Goal: Information Seeking & Learning: Find specific fact

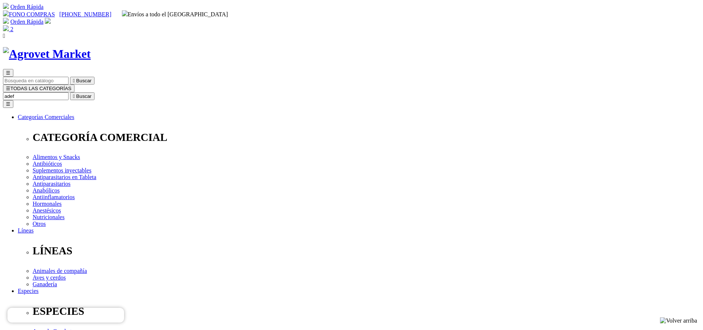
type input "adef"
click at [70, 92] on button " Buscar" at bounding box center [82, 96] width 24 height 8
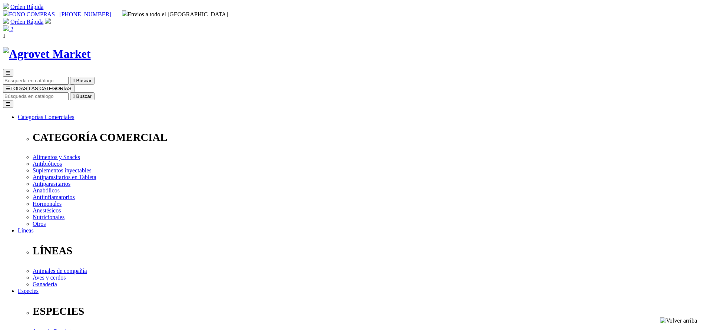
copy div "Adefortex®500/75/50"
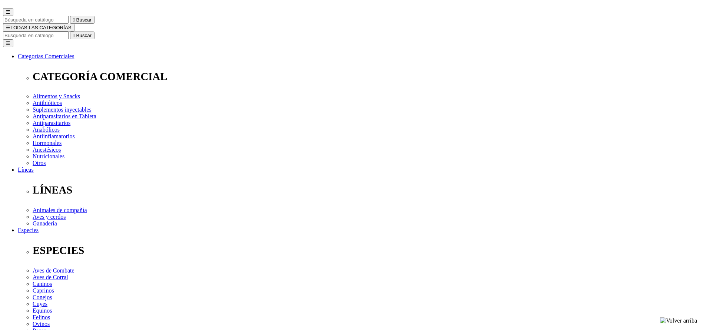
scroll to position [111, 0]
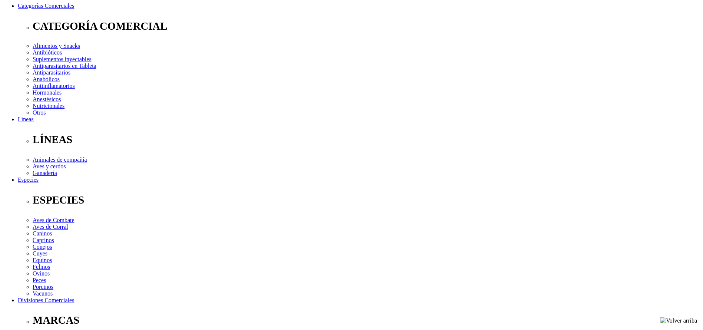
copy div "Prevención y tratamiento de avitaminosis A, D 3 , E y como terapia complementar…"
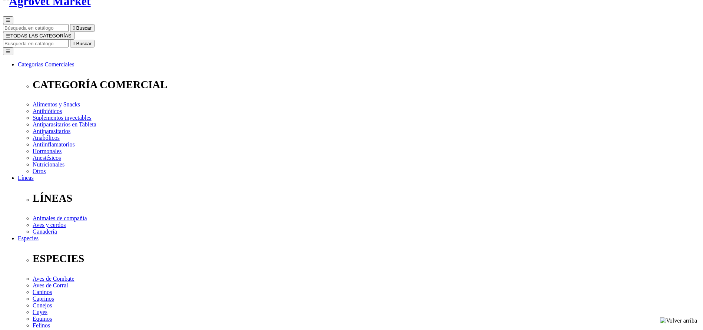
scroll to position [0, 0]
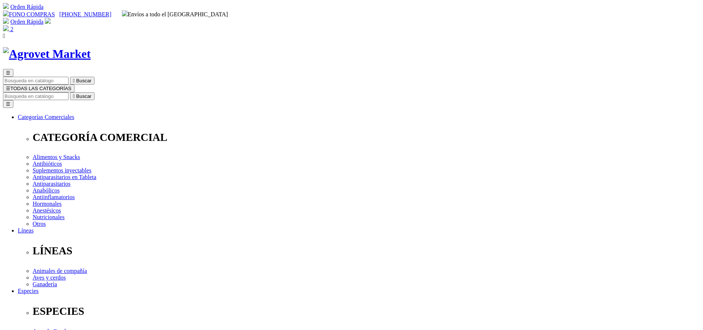
click at [69, 92] on input "Buscar" at bounding box center [36, 96] width 66 height 8
type input "modi"
click at [70, 92] on button " Buscar" at bounding box center [82, 96] width 24 height 8
click at [69, 92] on input "Buscar" at bounding box center [36, 96] width 66 height 8
type input "CLOBET"
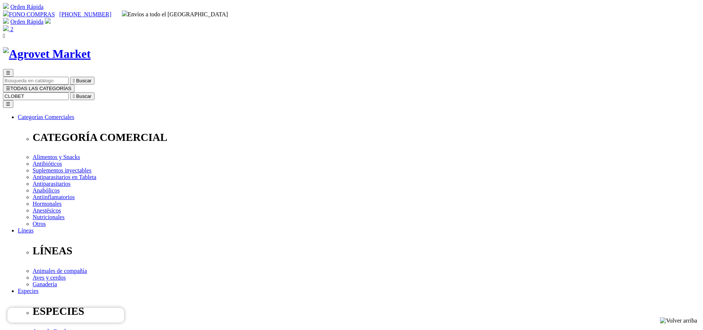
click at [70, 92] on button " Buscar" at bounding box center [82, 96] width 24 height 8
click at [69, 92] on input "Buscar" at bounding box center [36, 96] width 66 height 8
type input "atrevia one"
click at [70, 92] on button " Buscar" at bounding box center [82, 96] width 24 height 8
click at [69, 92] on input "atrevia one" at bounding box center [36, 96] width 66 height 8
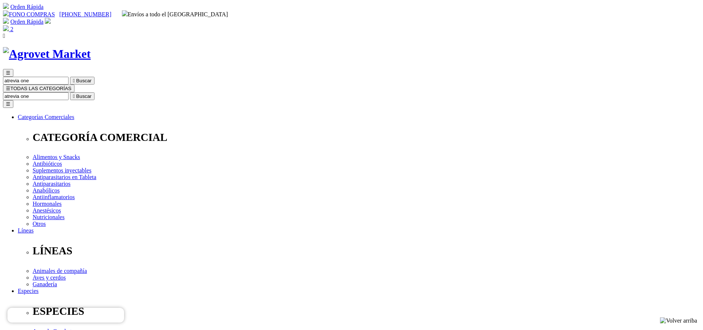
click at [69, 92] on input "atrevia one" at bounding box center [36, 96] width 66 height 8
type input "atrevia XR"
click at [70, 92] on button " Buscar" at bounding box center [82, 96] width 24 height 8
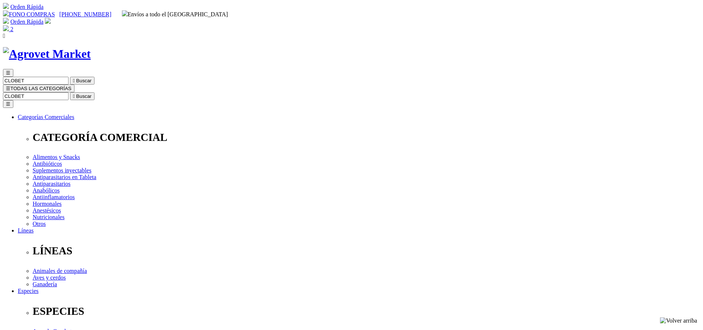
select select "2"
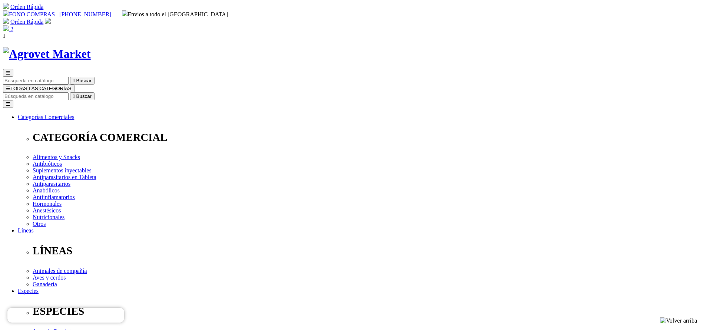
click at [91, 47] on img at bounding box center [47, 54] width 88 height 14
click at [69, 92] on input "Buscar" at bounding box center [36, 96] width 66 height 8
type input "MODI"
click at [70, 92] on button " Buscar" at bounding box center [82, 96] width 24 height 8
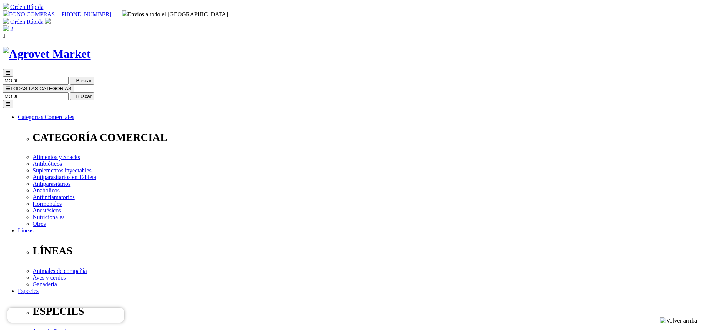
click at [69, 92] on input "Buscar" at bounding box center [36, 96] width 66 height 8
type input "pen duo"
click at [70, 92] on button " Buscar" at bounding box center [82, 96] width 24 height 8
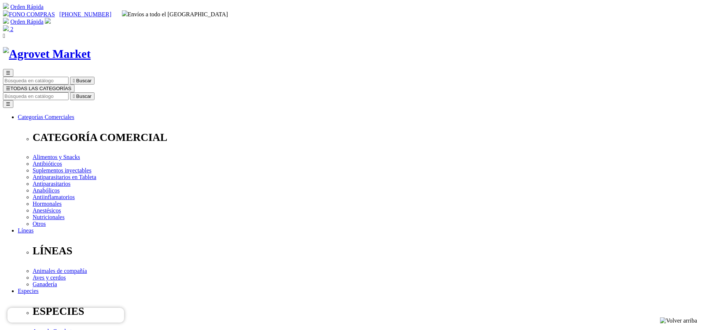
copy div "Pen Duo Strep® 250/200"
click at [69, 92] on input "Buscar" at bounding box center [36, 96] width 66 height 8
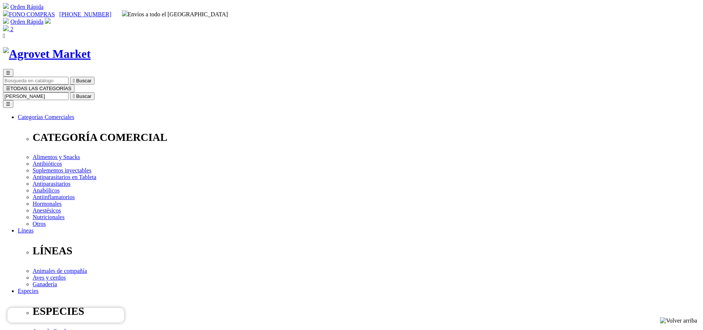
type input "tylo"
click at [70, 92] on button " Buscar" at bounding box center [82, 96] width 24 height 8
click at [69, 92] on input "tylo" at bounding box center [36, 96] width 66 height 8
type input "tula"
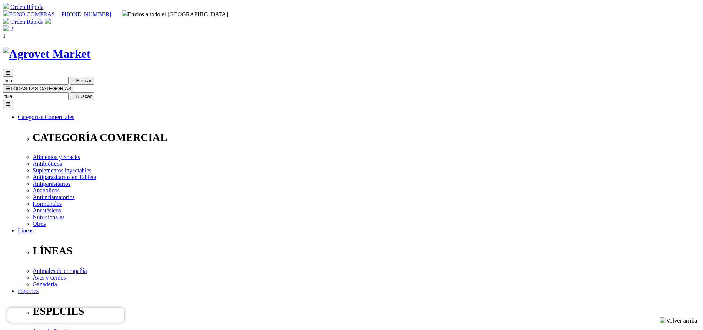
click at [70, 92] on button " Buscar" at bounding box center [82, 96] width 24 height 8
